Goal: Task Accomplishment & Management: Manage account settings

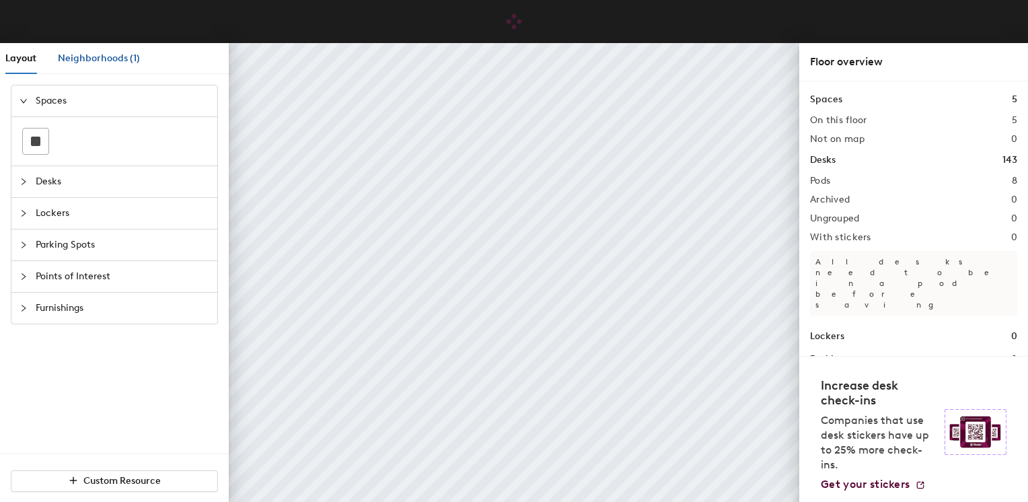
click at [94, 59] on span "Neighborhoods (1)" at bounding box center [99, 57] width 82 height 11
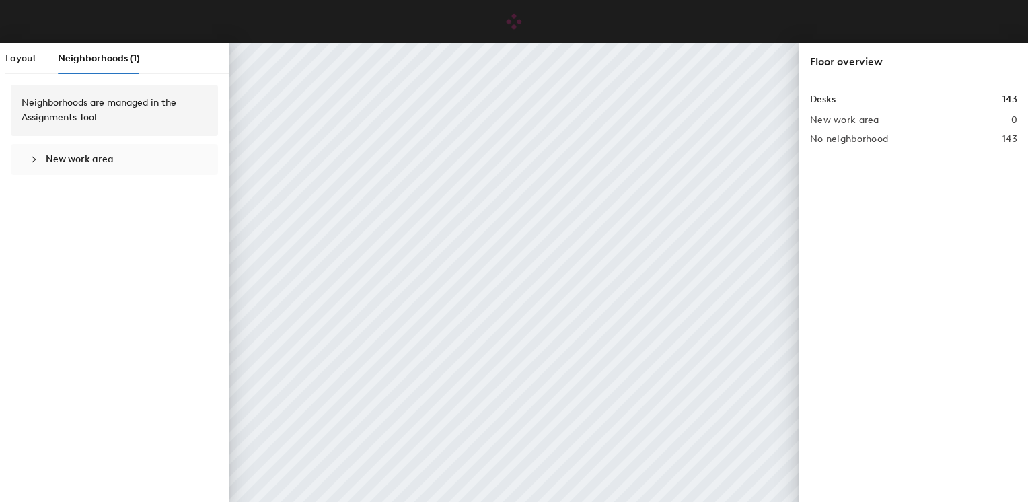
click at [38, 59] on div "Layout Neighborhoods (1)" at bounding box center [72, 58] width 135 height 31
click at [32, 61] on span "Layout" at bounding box center [20, 57] width 31 height 11
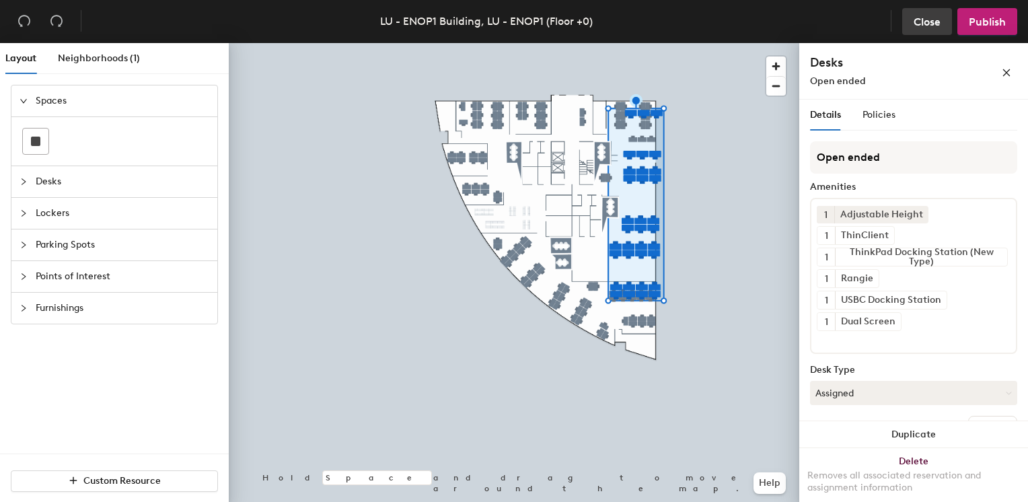
click at [915, 22] on span "Close" at bounding box center [926, 21] width 27 height 13
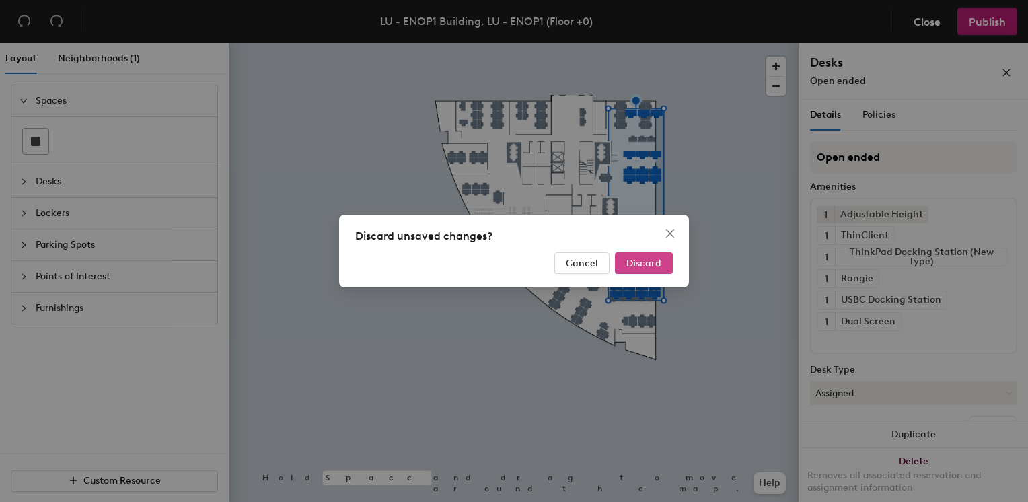
click at [630, 257] on button "Discard" at bounding box center [644, 263] width 58 height 22
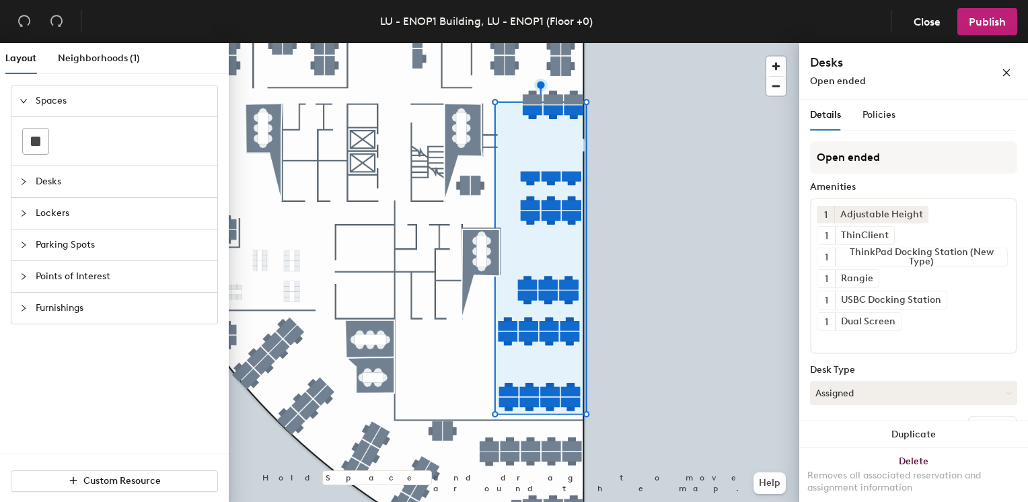
click at [22, 176] on div at bounding box center [28, 181] width 16 height 15
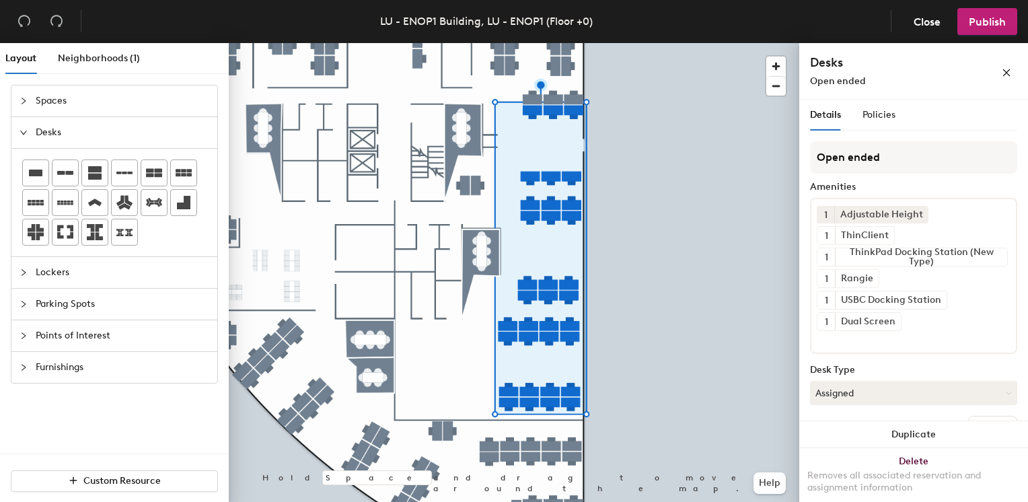
click at [31, 273] on div at bounding box center [28, 272] width 16 height 15
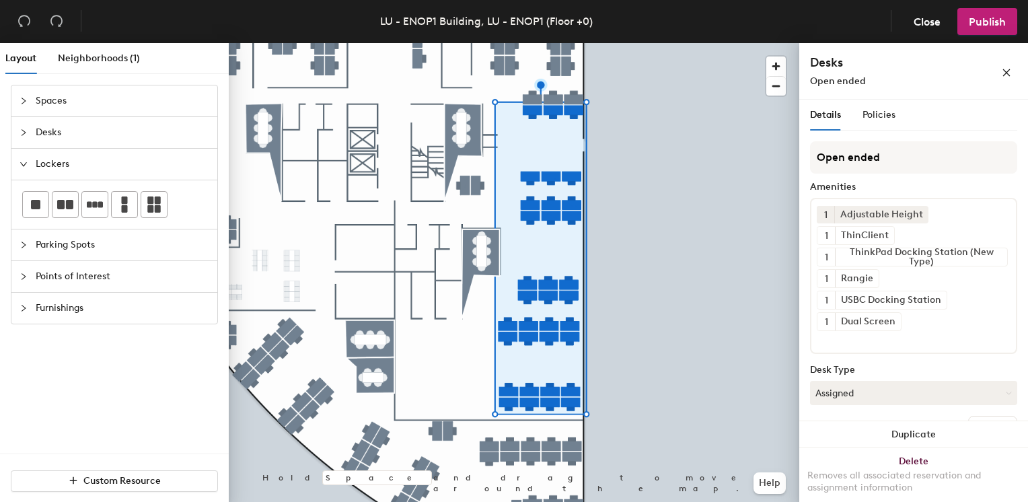
click at [22, 247] on icon "collapsed" at bounding box center [24, 245] width 8 height 8
click at [24, 277] on icon "collapsed" at bounding box center [24, 276] width 8 height 8
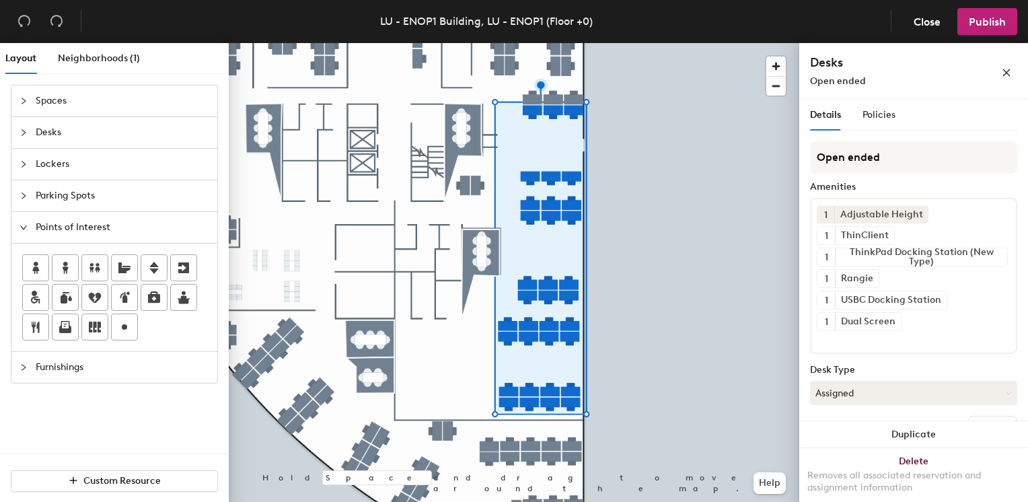
click at [21, 363] on icon "collapsed" at bounding box center [24, 367] width 8 height 8
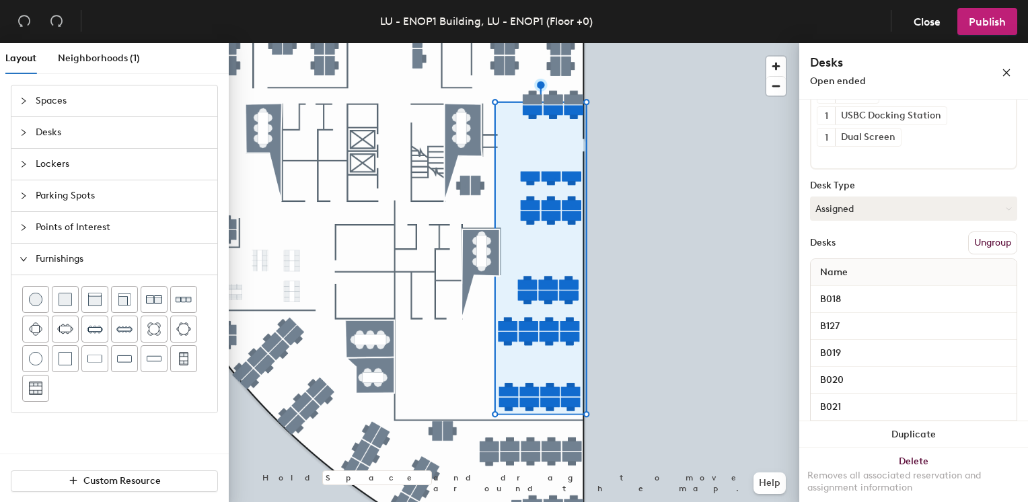
scroll to position [202, 0]
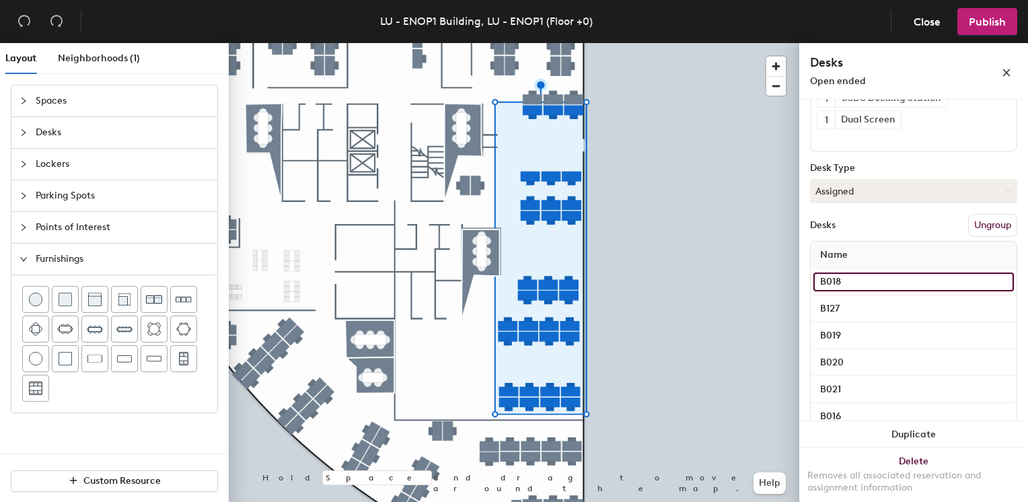
click at [868, 272] on input "B018" at bounding box center [913, 281] width 200 height 19
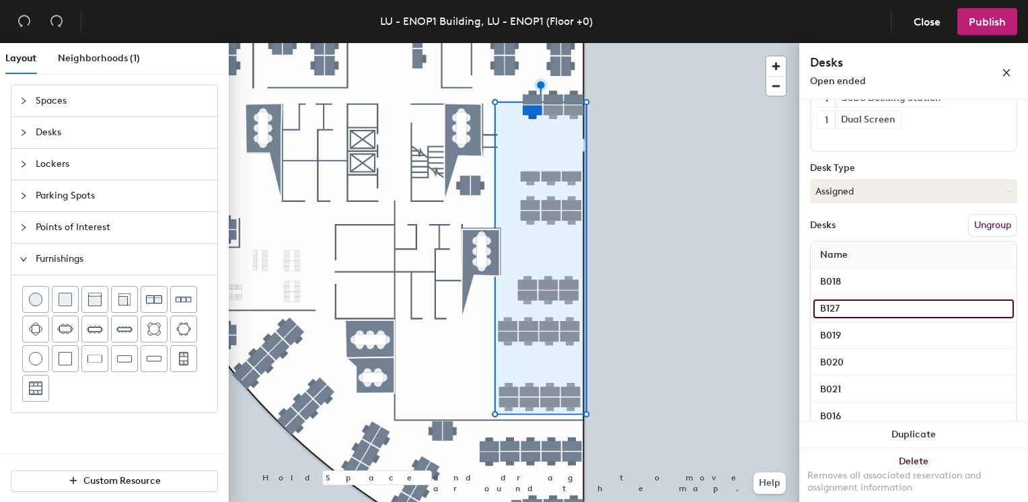
click at [887, 301] on input "B127" at bounding box center [913, 308] width 200 height 19
click at [875, 273] on input "B018" at bounding box center [913, 281] width 200 height 19
click at [980, 220] on button "Ungroup" at bounding box center [992, 225] width 49 height 23
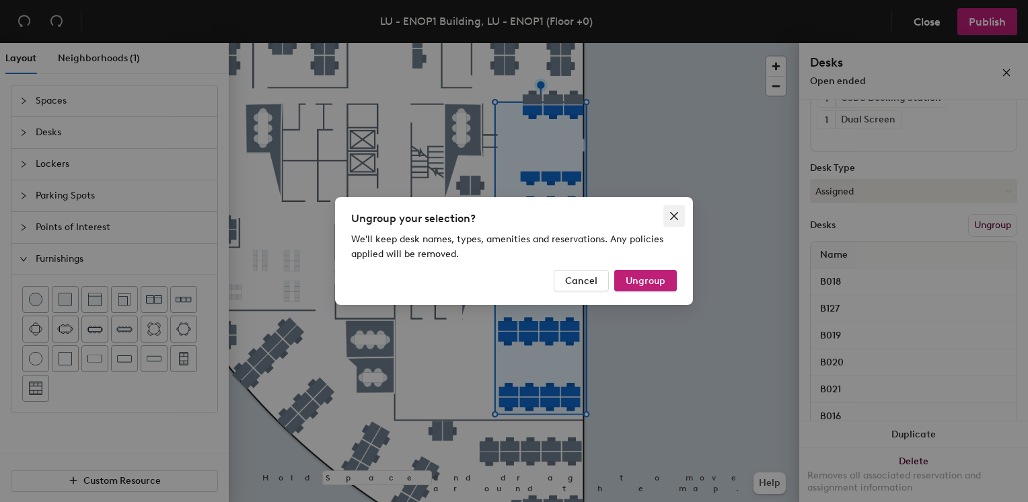
click at [670, 211] on icon "close" at bounding box center [674, 216] width 11 height 11
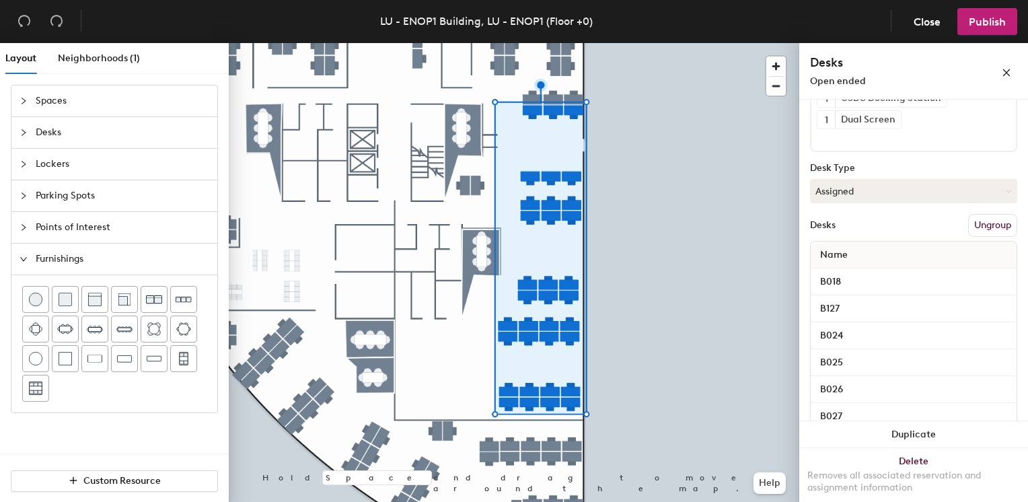
click at [978, 224] on button "Ungroup" at bounding box center [992, 225] width 49 height 23
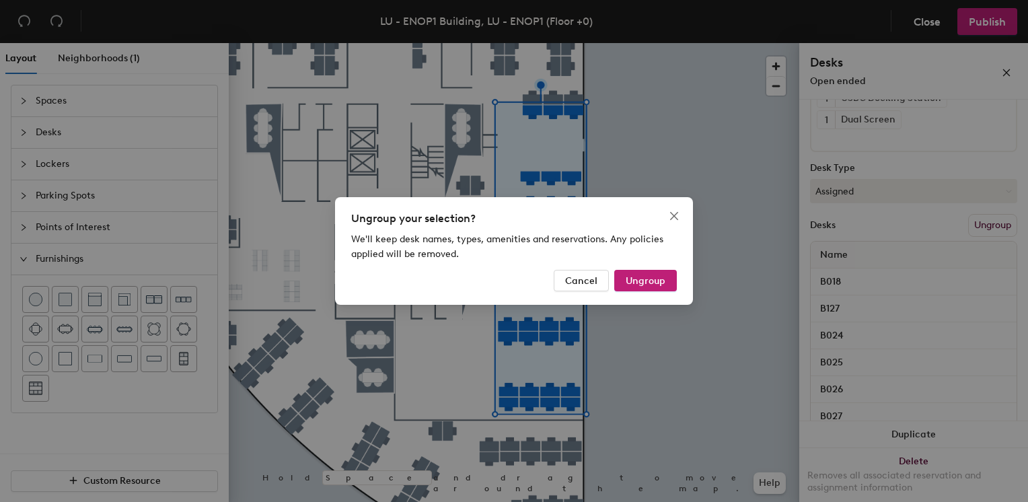
click at [653, 269] on div "Ungroup your selection? We'll keep desk names, types, amenities and reservation…" at bounding box center [514, 251] width 358 height 108
click at [651, 285] on span "Ungroup" at bounding box center [645, 280] width 40 height 11
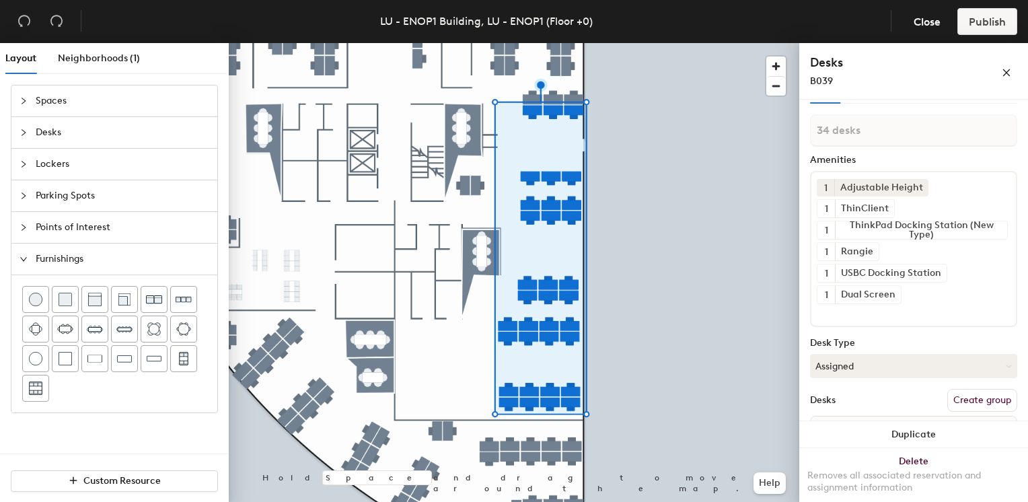
scroll to position [0, 0]
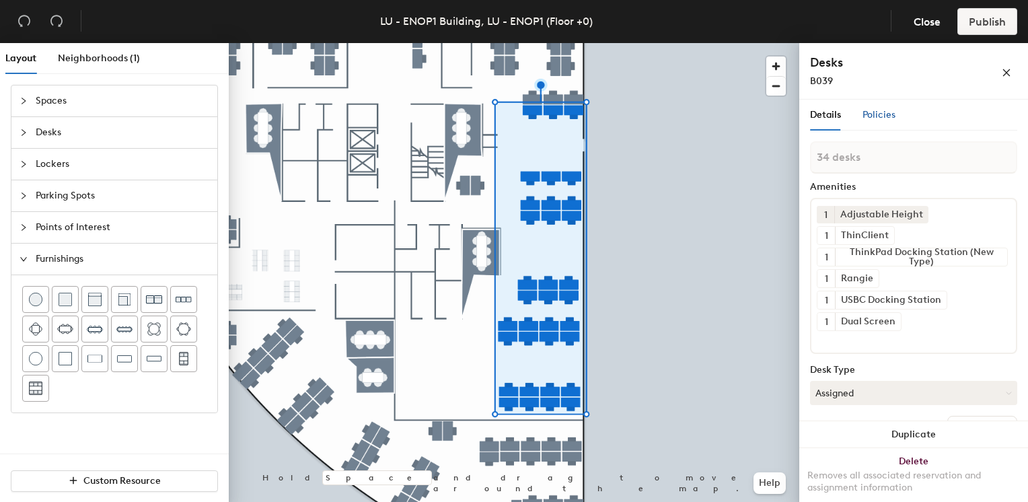
click at [882, 115] on span "Policies" at bounding box center [878, 114] width 33 height 11
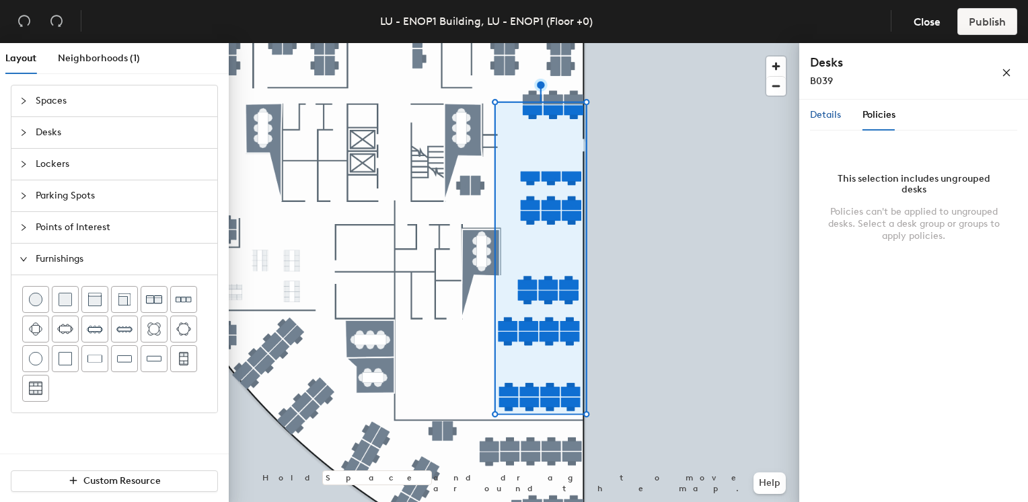
click at [825, 118] on span "Details" at bounding box center [825, 114] width 31 height 11
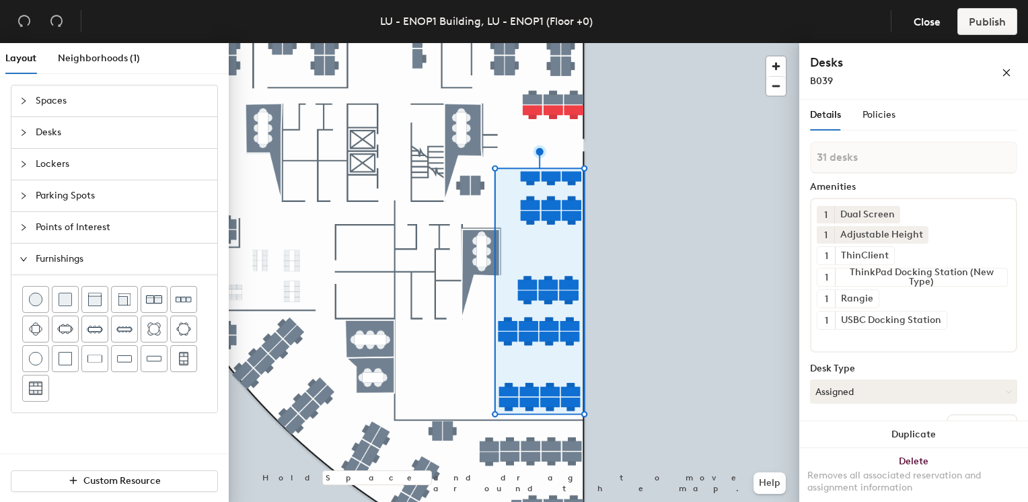
scroll to position [135, 0]
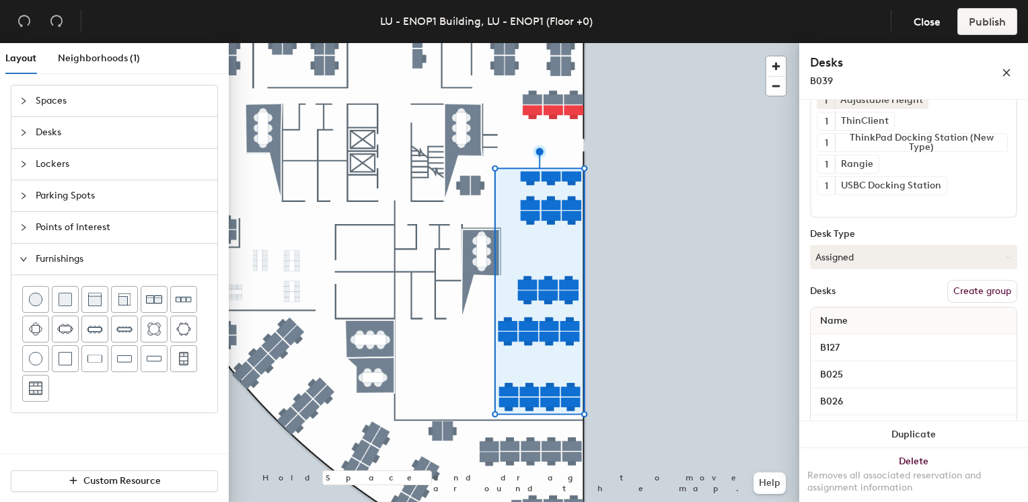
click at [970, 285] on button "Create group" at bounding box center [982, 291] width 70 height 23
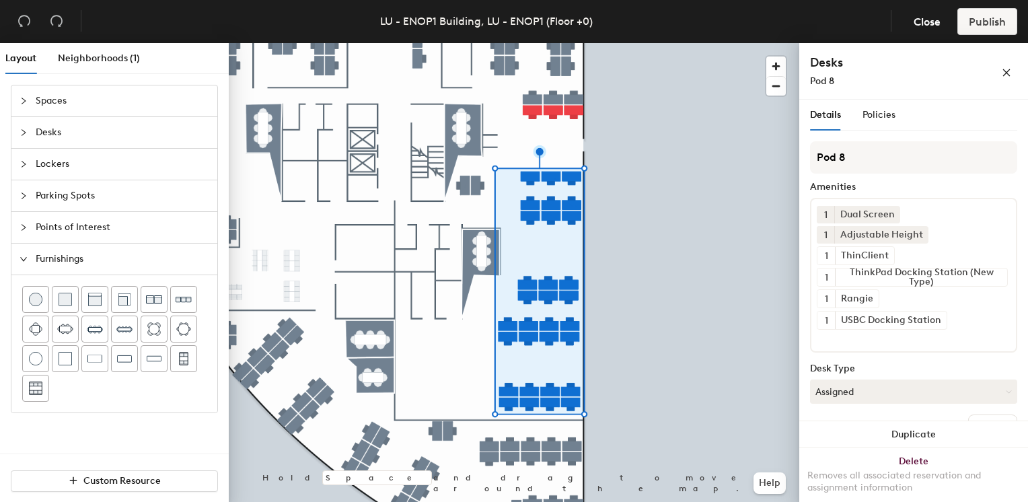
click at [788, 151] on div "Layout Neighborhoods (1) Spaces Desks Lockers Parking Spots Points of Interest …" at bounding box center [514, 275] width 1028 height 464
type input "open ended"
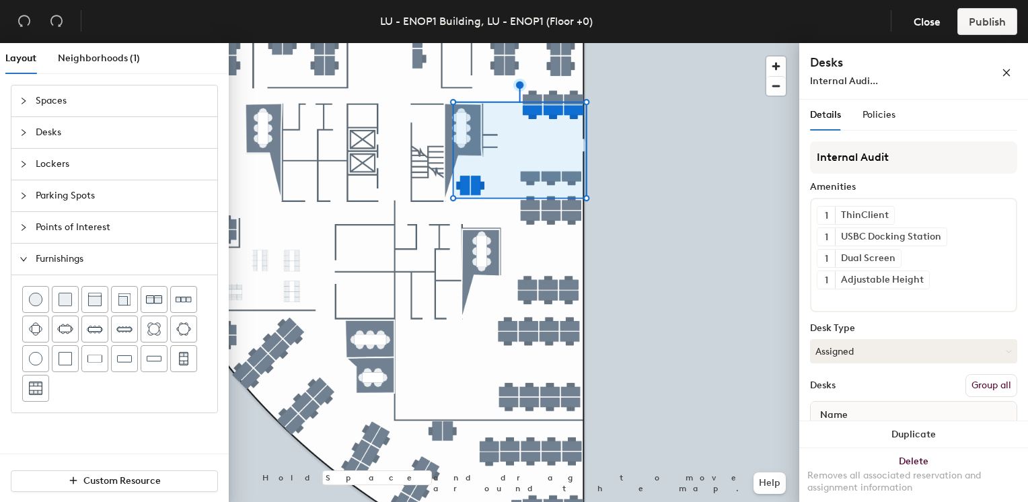
click at [966, 385] on button "Group all" at bounding box center [991, 385] width 52 height 23
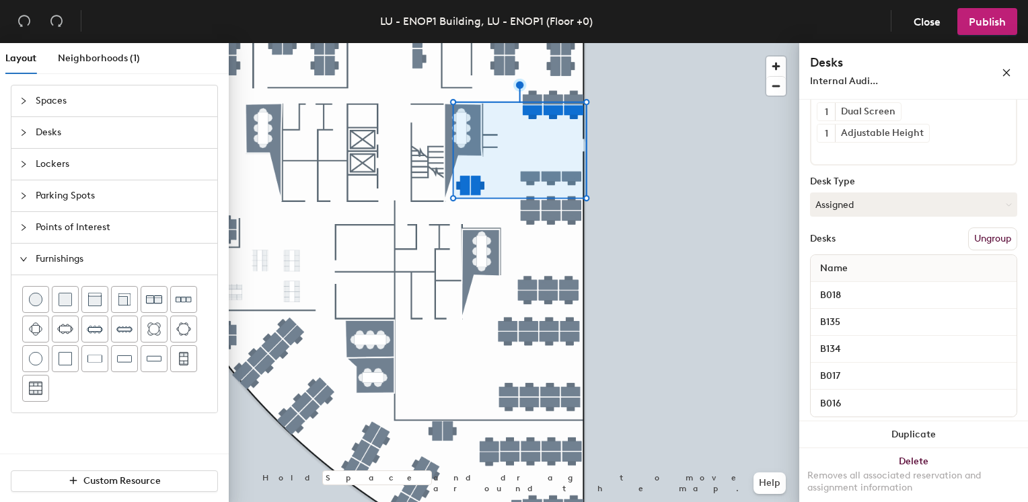
scroll to position [158, 0]
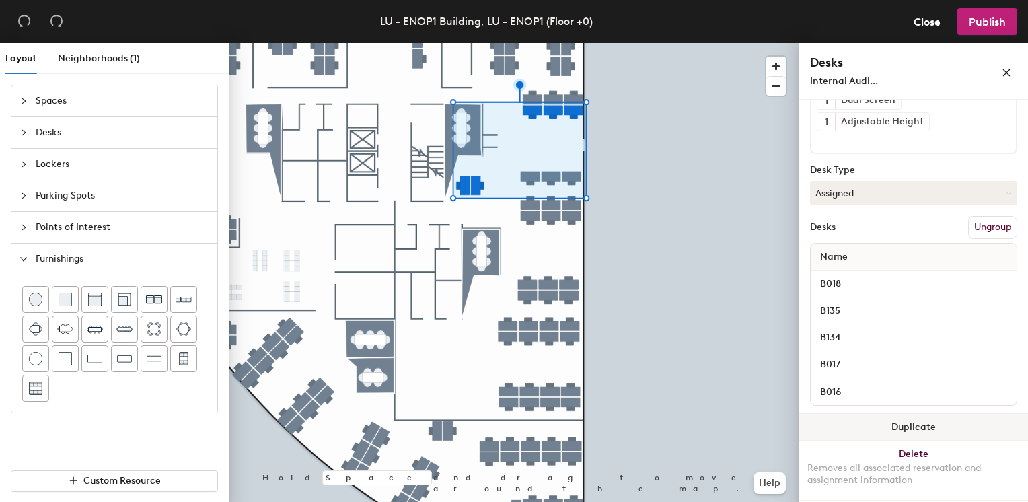
click at [909, 428] on button "Duplicate" at bounding box center [913, 427] width 229 height 27
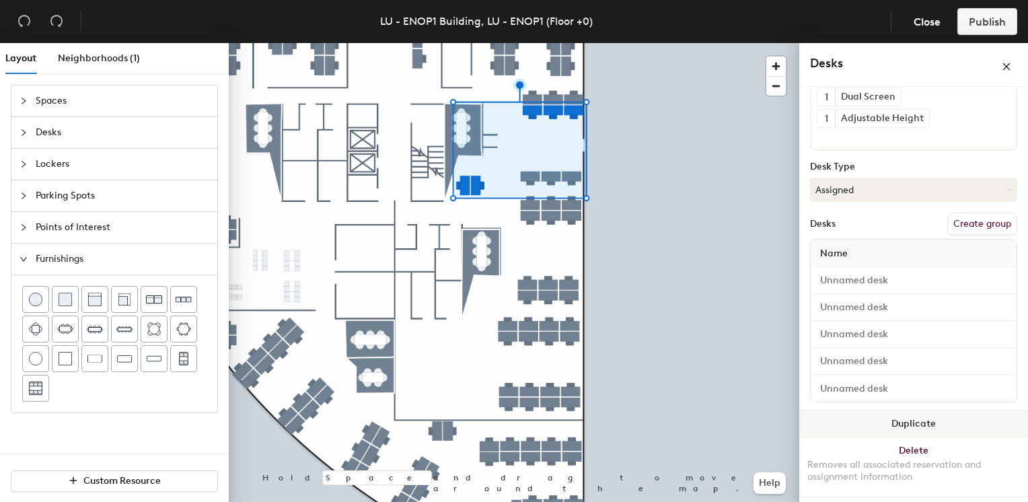
scroll to position [145, 0]
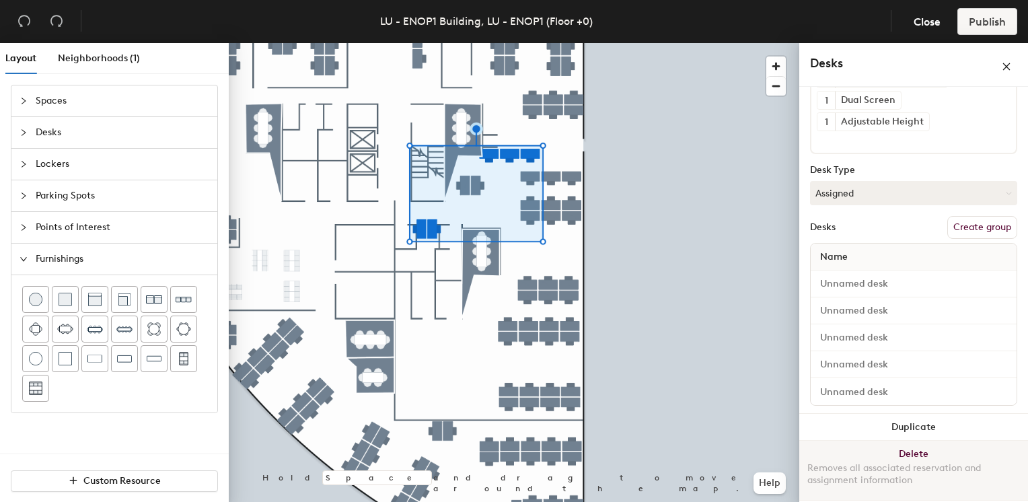
click at [901, 448] on button "Delete Removes all associated reservation and assignment information" at bounding box center [913, 470] width 229 height 59
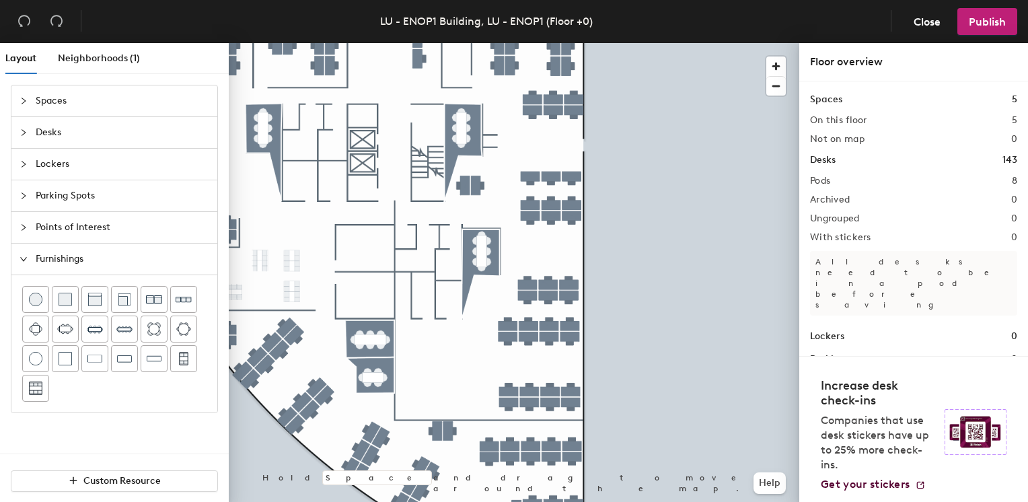
click at [632, 43] on div at bounding box center [514, 43] width 570 height 0
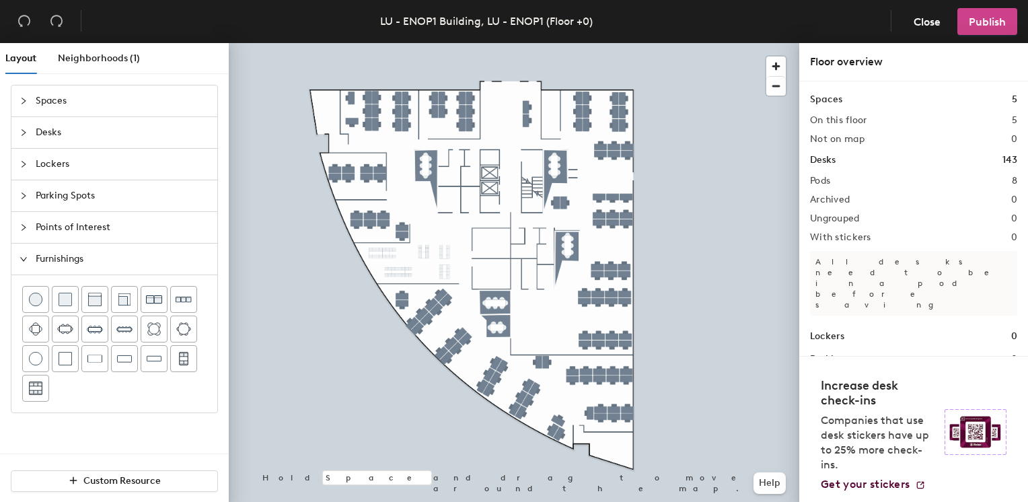
click at [981, 20] on span "Publish" at bounding box center [986, 21] width 37 height 13
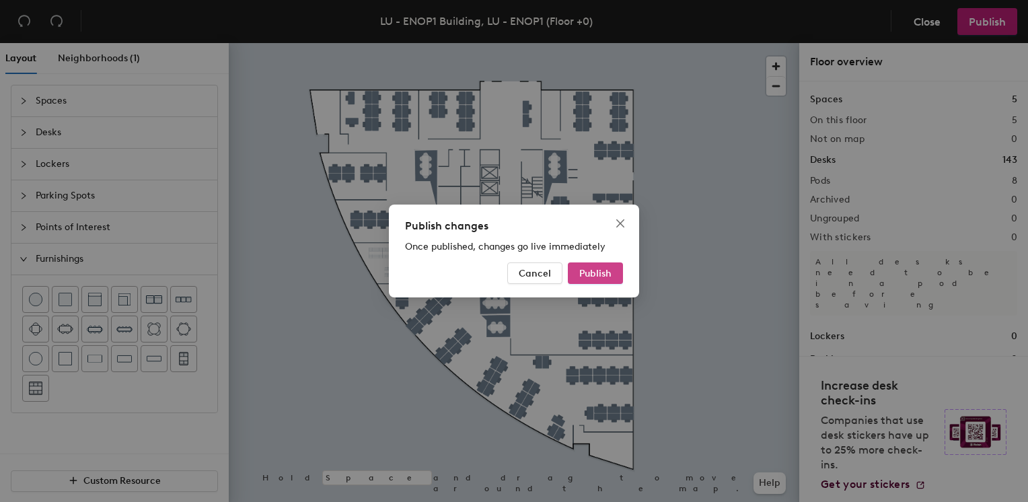
click at [609, 268] on span "Publish" at bounding box center [595, 273] width 32 height 11
